Goal: Transaction & Acquisition: Obtain resource

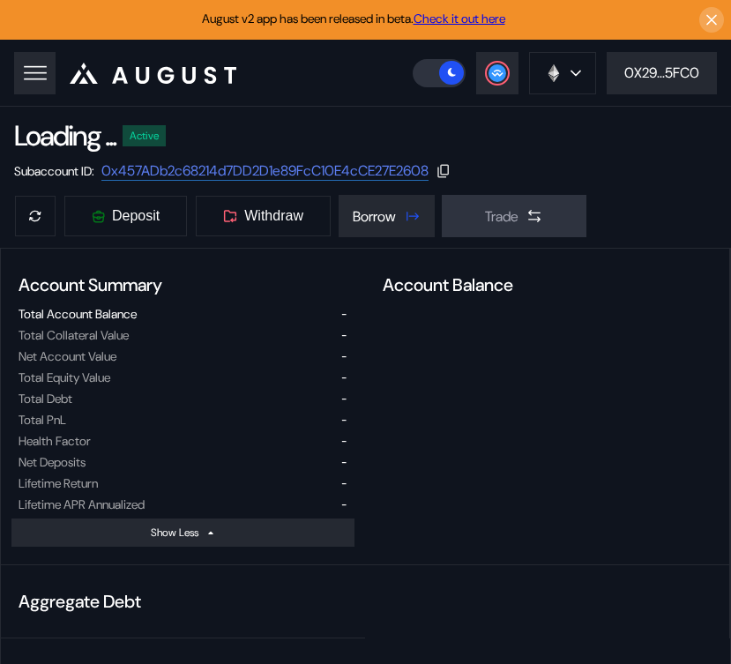
select select "*"
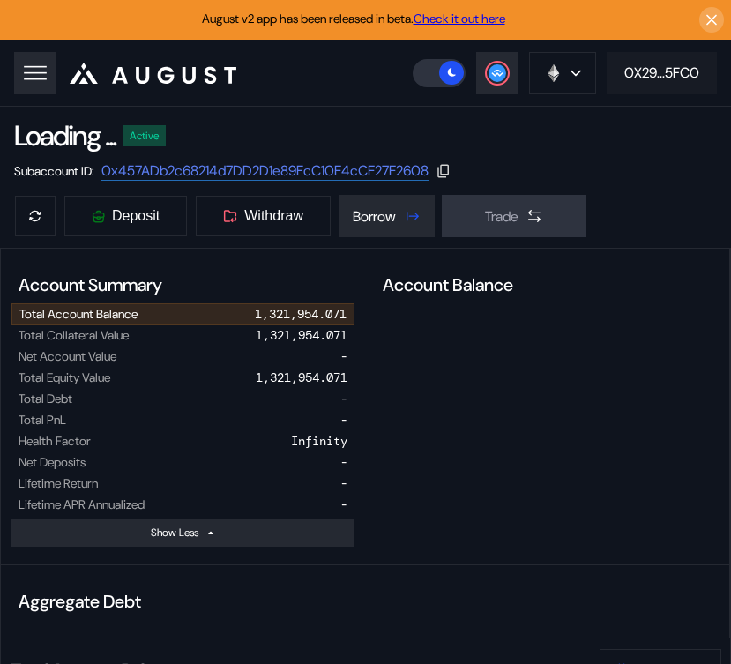
click at [661, 65] on div "0X29...5FC0" at bounding box center [661, 73] width 75 height 19
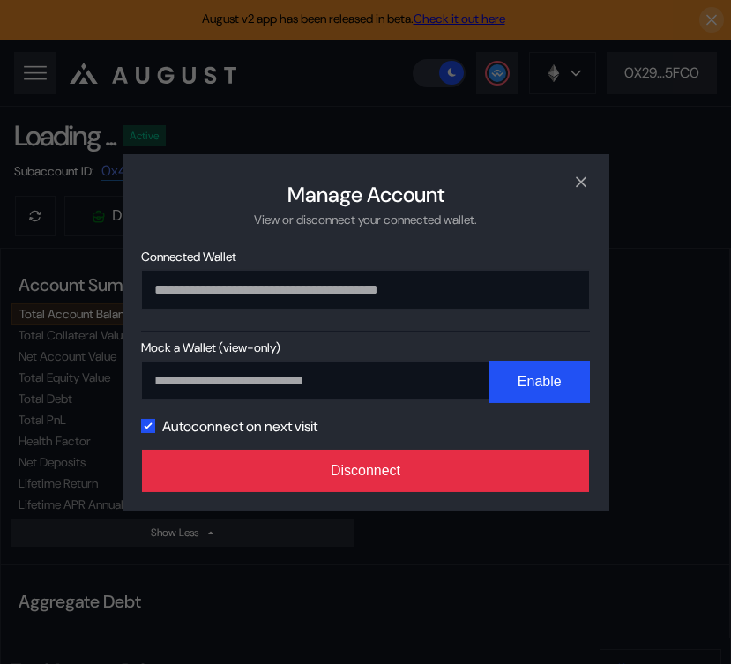
click at [507, 482] on button "Disconnect" at bounding box center [366, 471] width 448 height 42
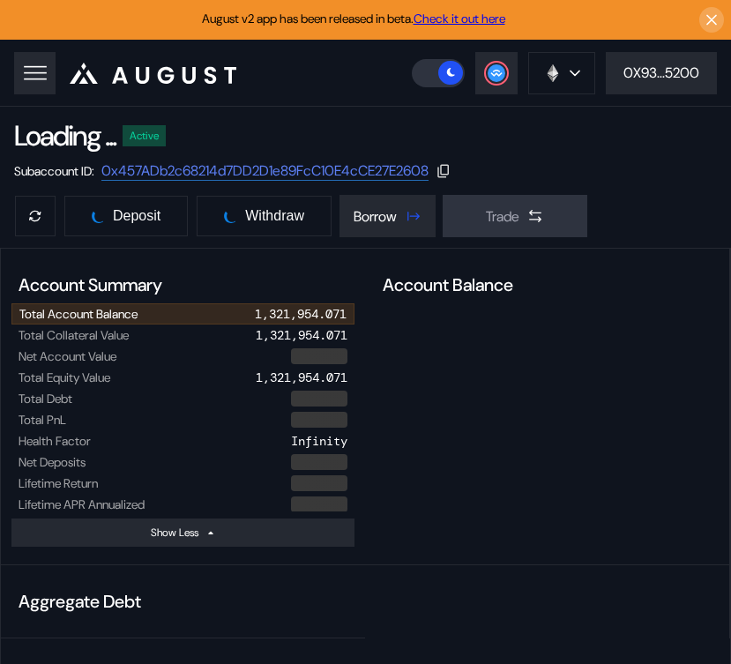
select select "*"
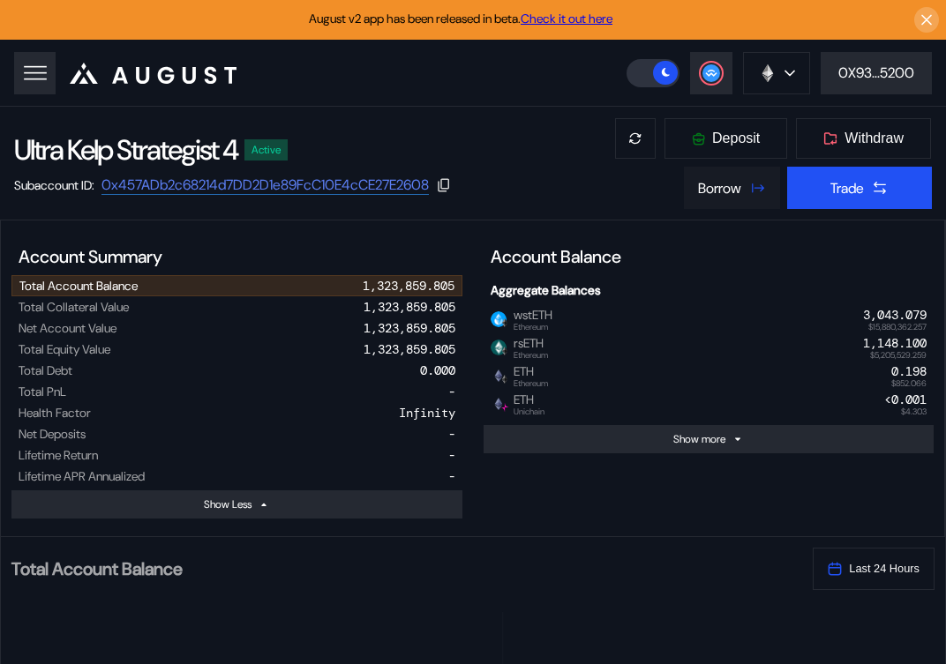
click at [730, 191] on button "Borrow" at bounding box center [732, 188] width 96 height 42
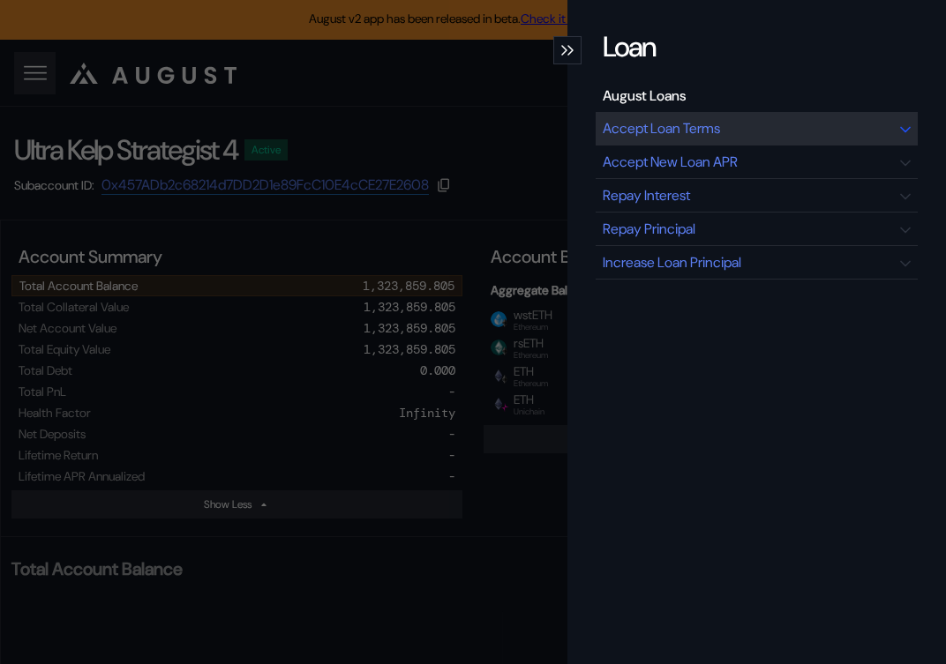
click at [672, 132] on div "Accept Loan Terms" at bounding box center [660, 128] width 117 height 19
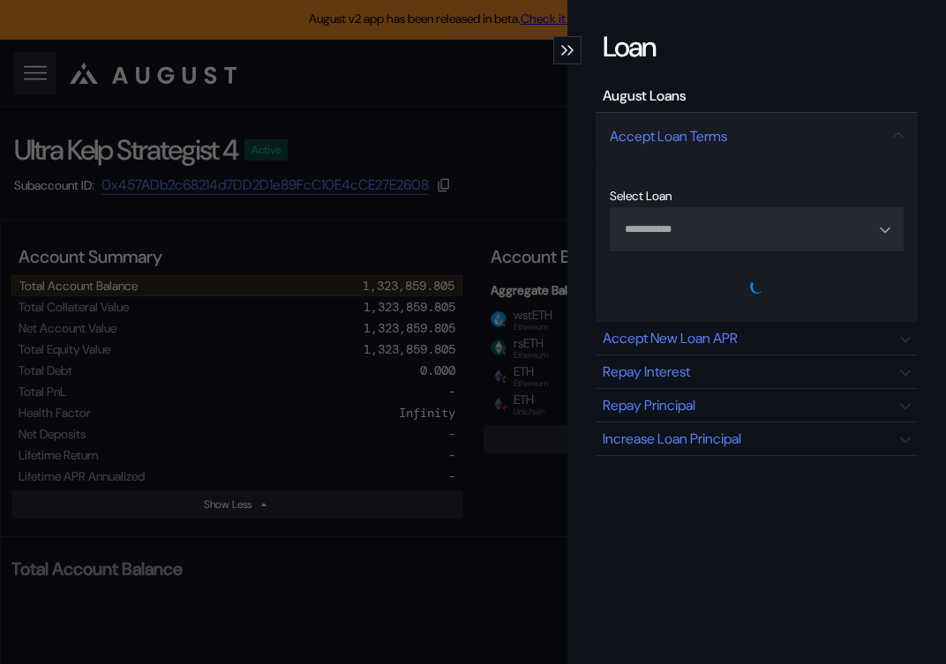
type input "**********"
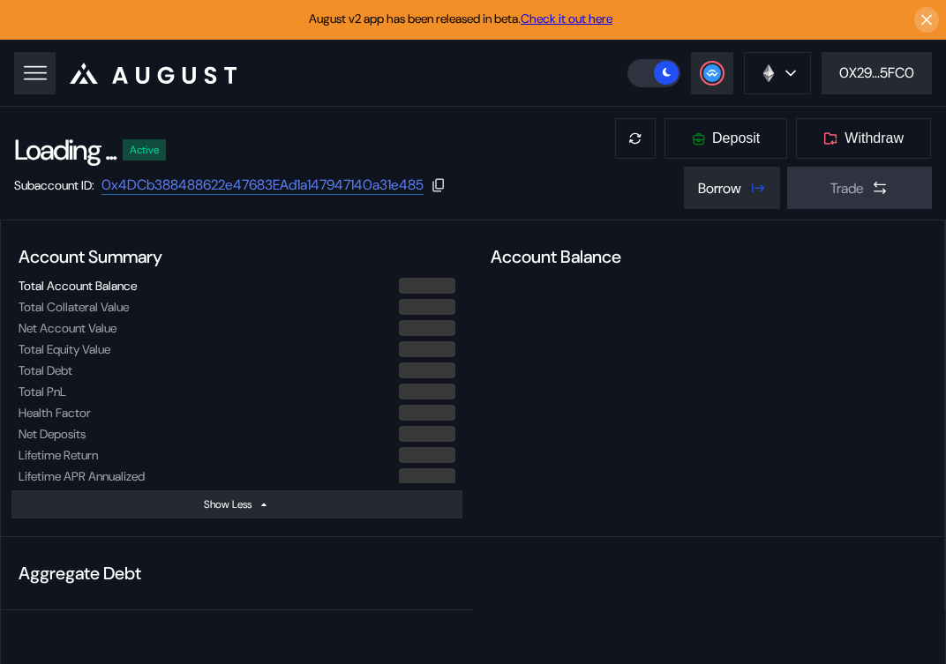
select select "*"
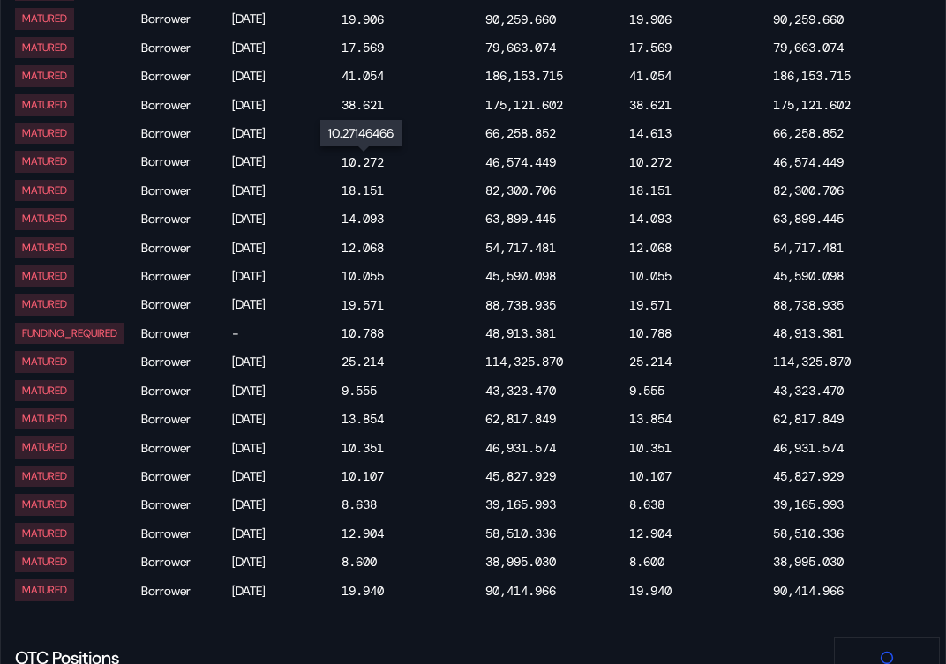
scroll to position [3457, 0]
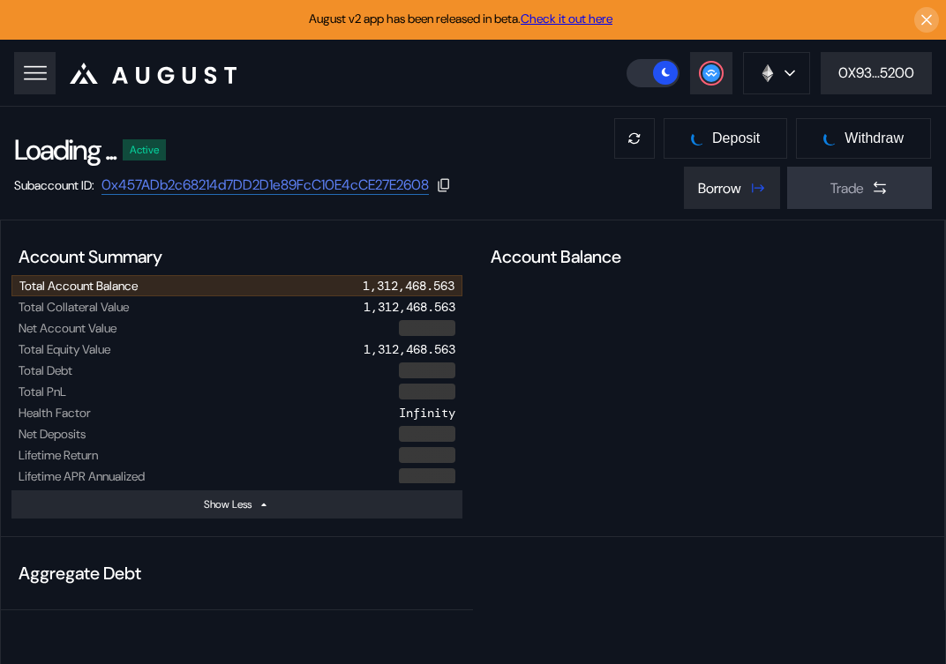
select select "*"
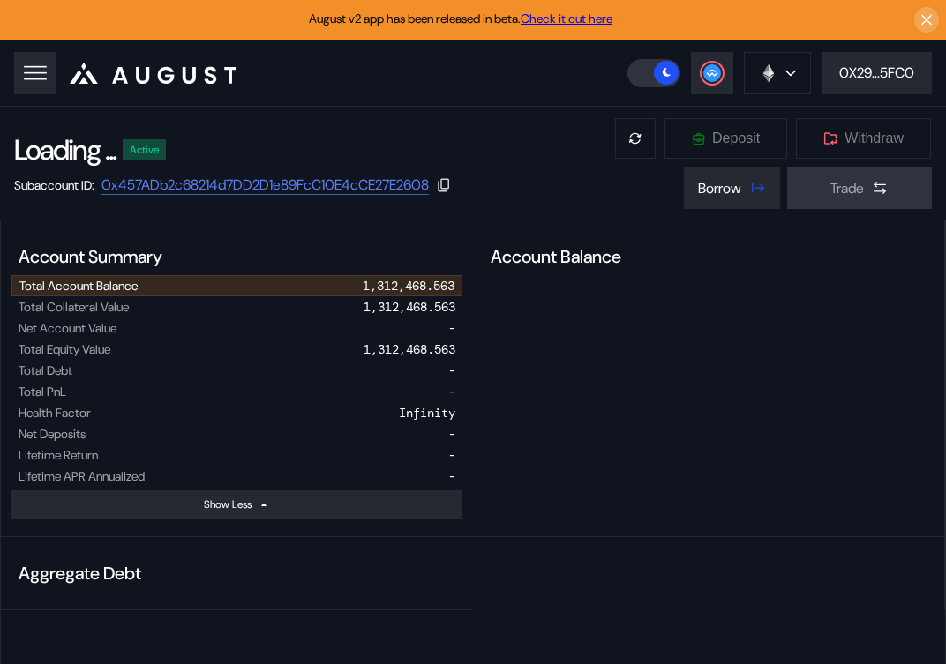
select select "*"
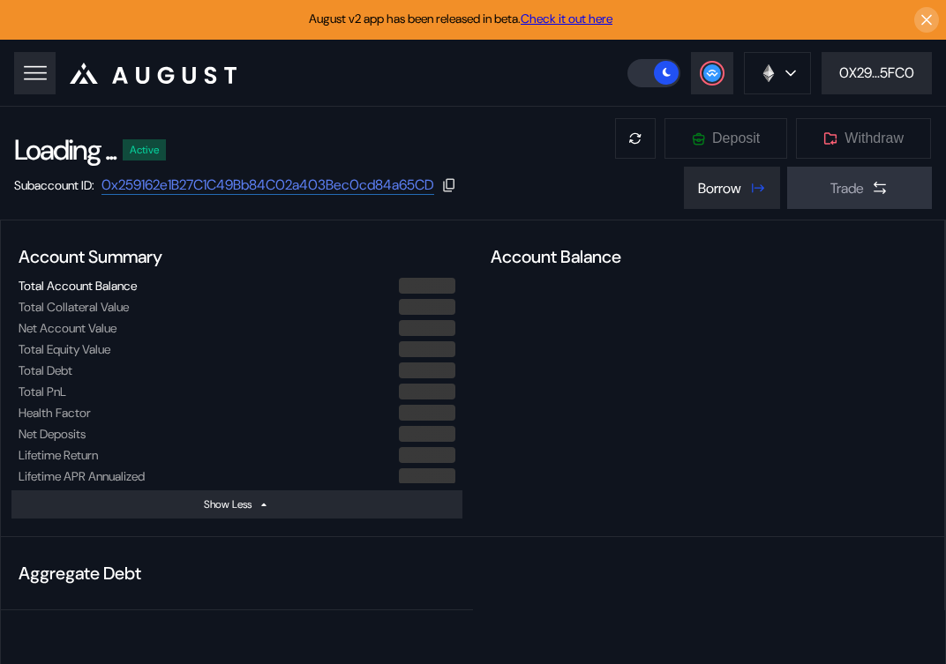
select select "*"
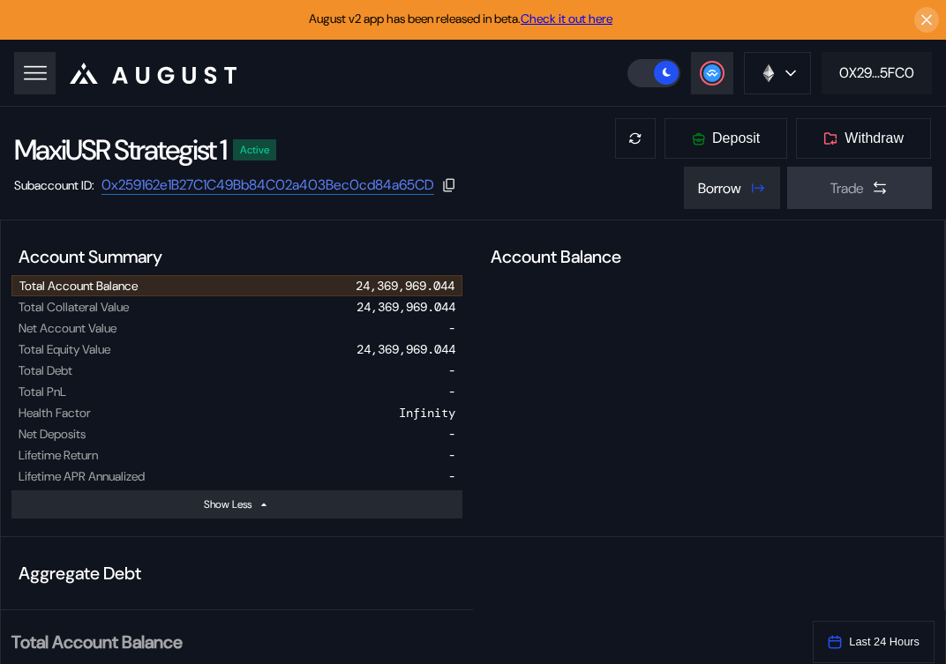
click at [878, 78] on div "0X29...5FC0" at bounding box center [876, 73] width 75 height 19
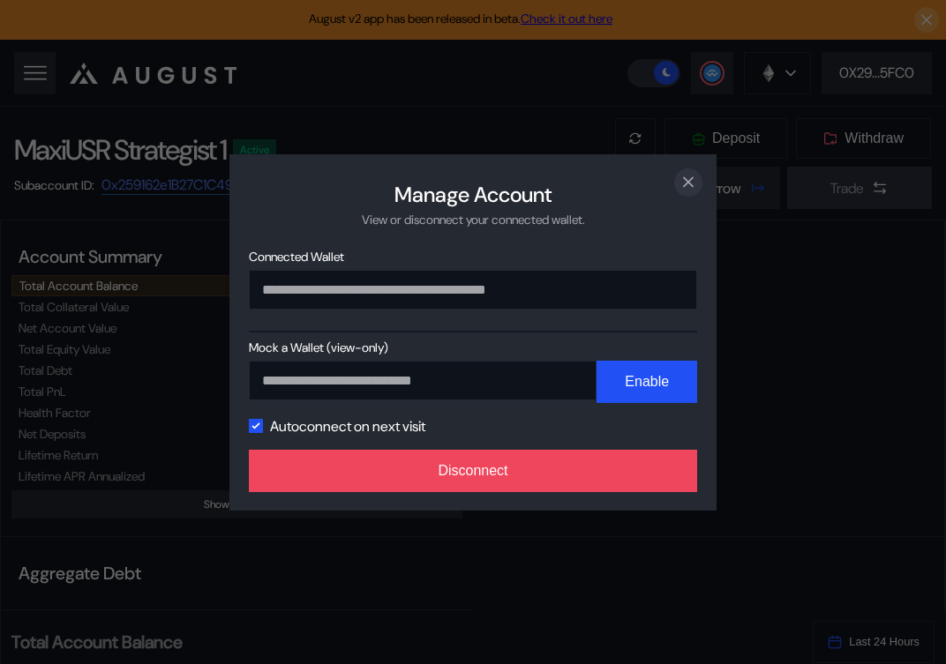
click at [691, 180] on icon "close modal" at bounding box center [688, 182] width 18 height 19
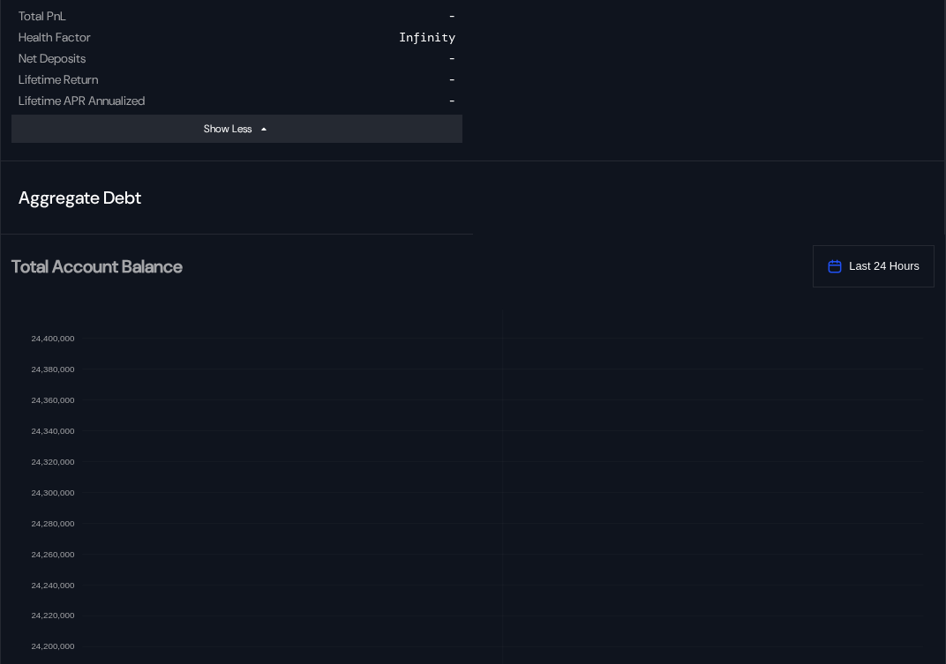
scroll to position [64, 0]
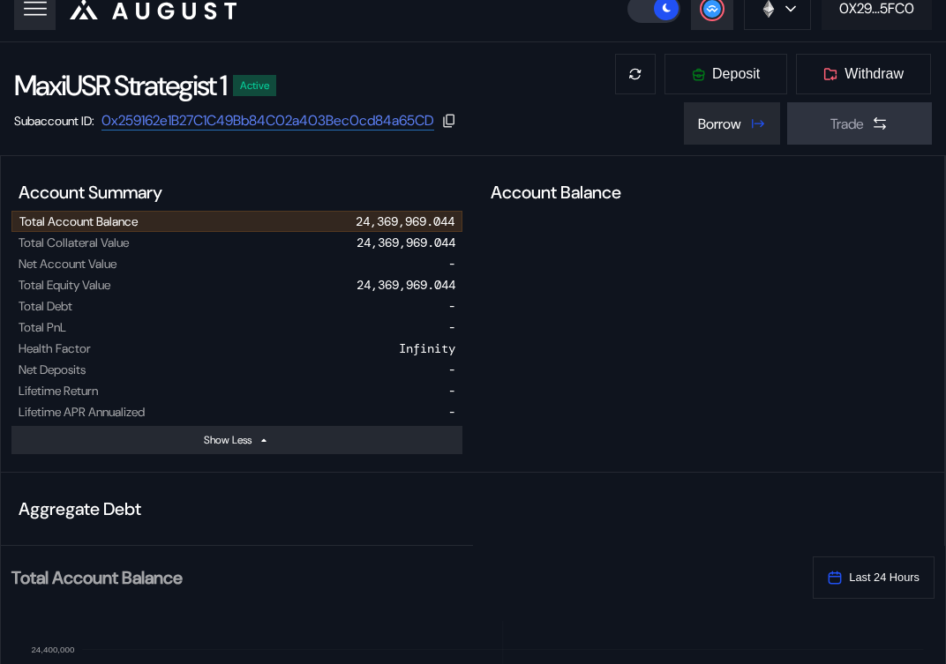
click at [887, 17] on div "0X29...5FC0" at bounding box center [876, 8] width 75 height 19
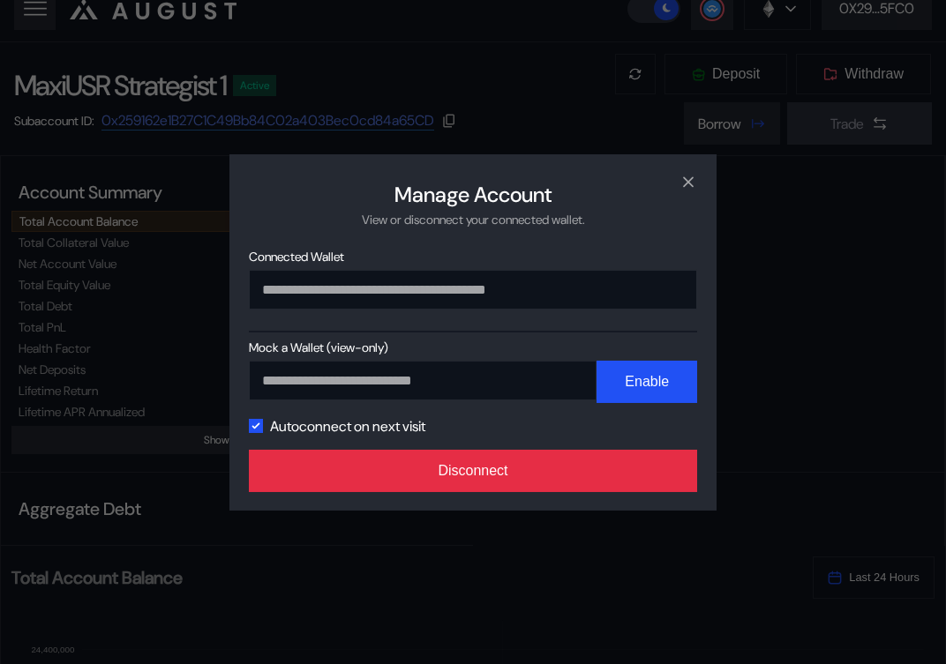
click at [487, 460] on button "Disconnect" at bounding box center [473, 471] width 448 height 42
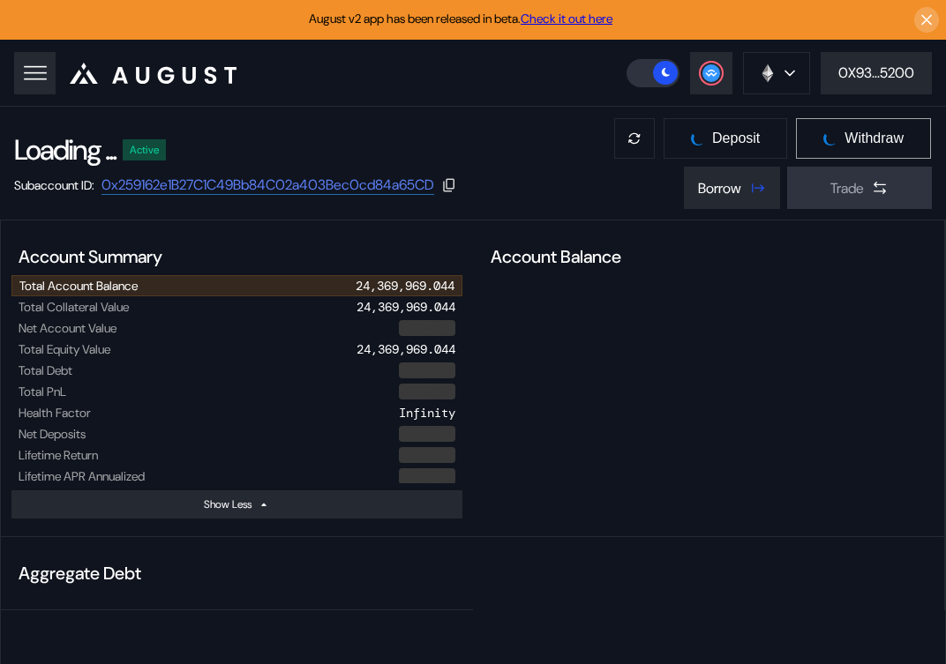
select select "*"
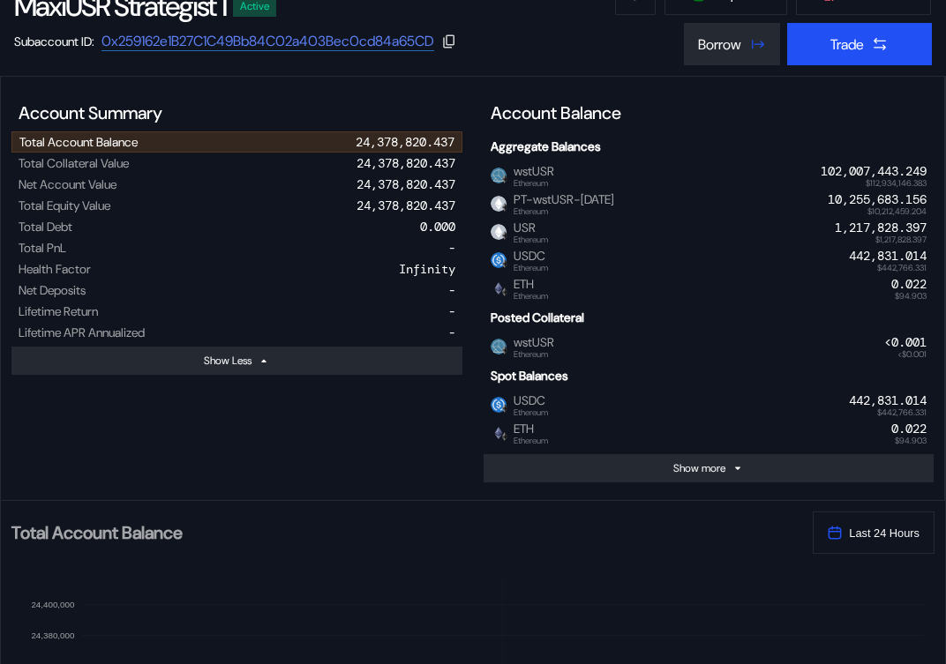
scroll to position [147, 0]
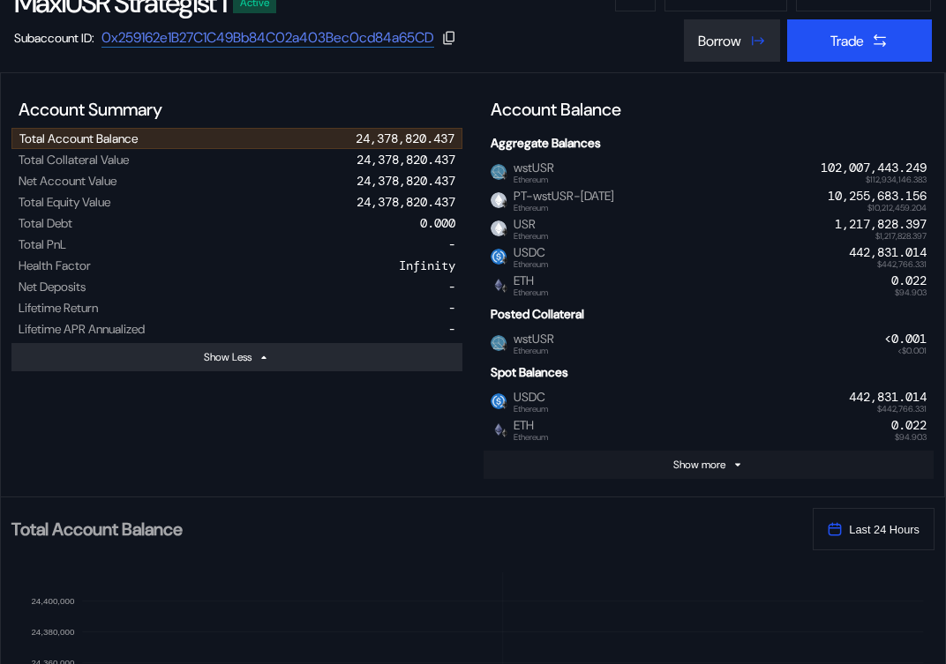
click at [673, 460] on div "Show more" at bounding box center [699, 465] width 52 height 14
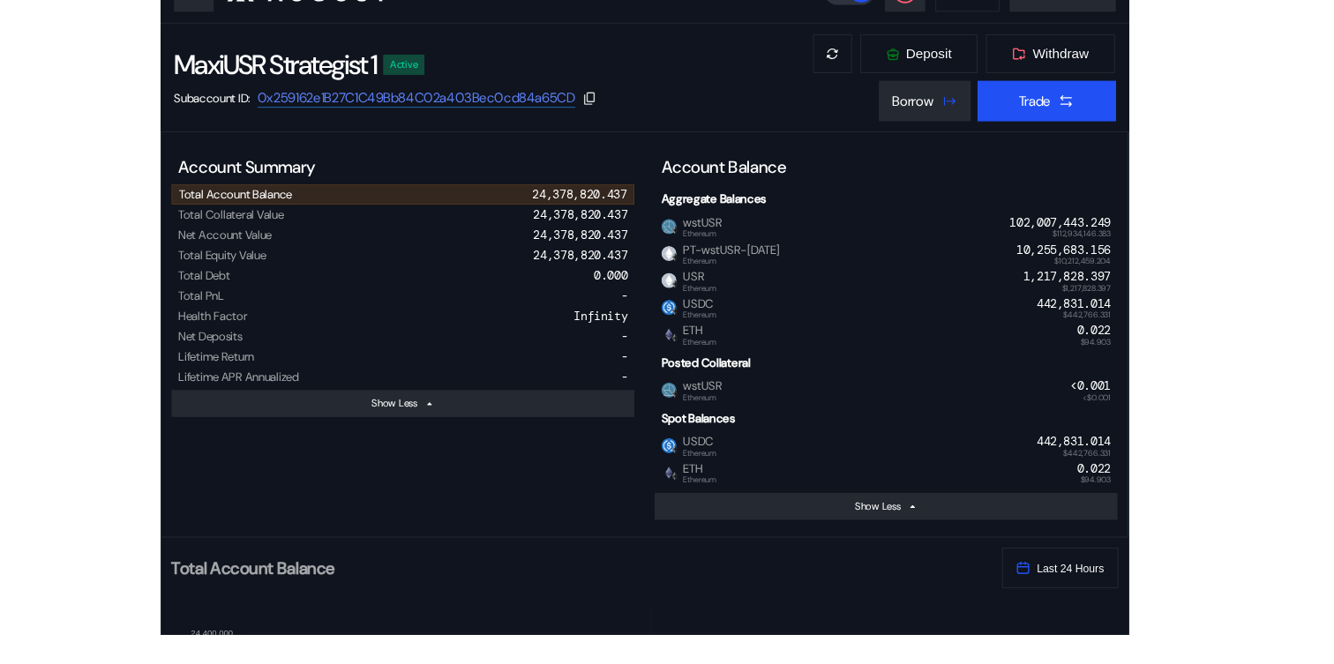
scroll to position [81, 0]
